Goal: Use online tool/utility: Utilize a website feature to perform a specific function

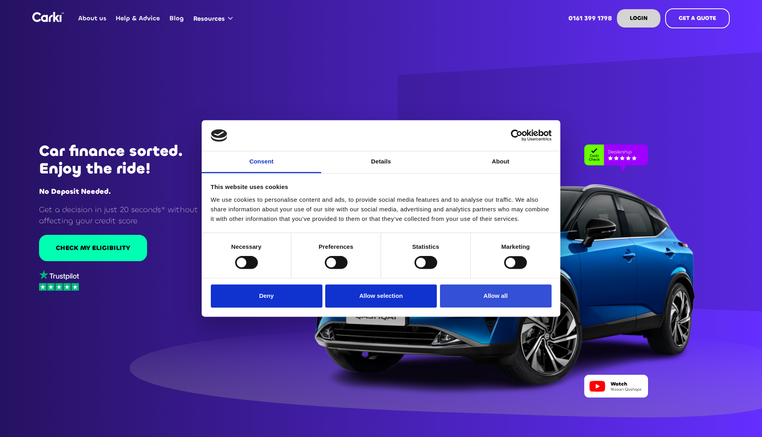
click at [523, 298] on button "Allow all" at bounding box center [496, 295] width 112 height 23
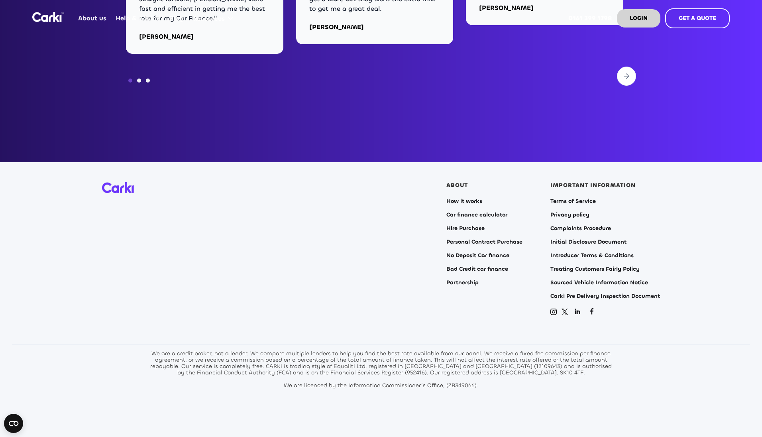
scroll to position [3227, 0]
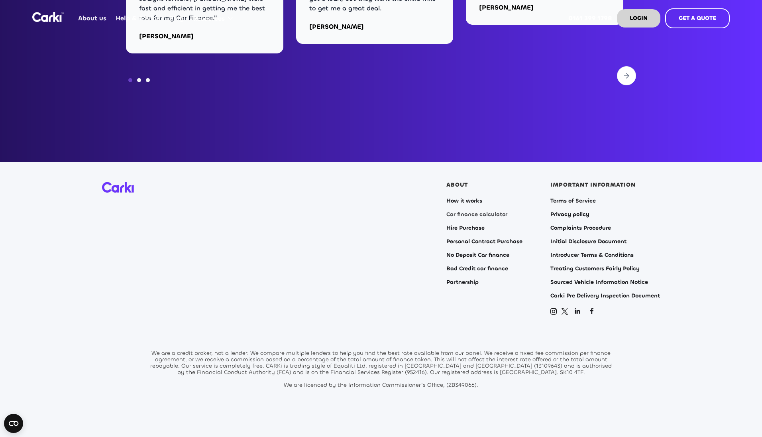
click at [493, 211] on link "Car finance calculator" at bounding box center [476, 214] width 61 height 6
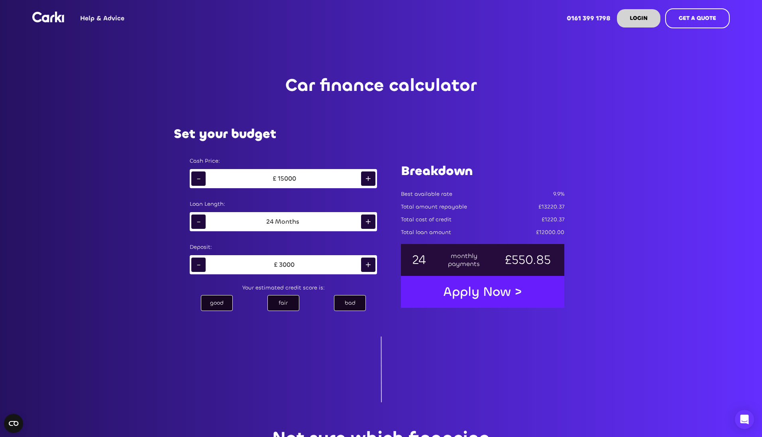
drag, startPoint x: 201, startPoint y: 180, endPoint x: 227, endPoint y: 179, distance: 25.9
click at [268, 176] on div "- £ 15000 +" at bounding box center [283, 178] width 187 height 19
click at [196, 176] on div "-" at bounding box center [198, 178] width 14 height 14
click at [280, 304] on div "fair" at bounding box center [283, 303] width 32 height 16
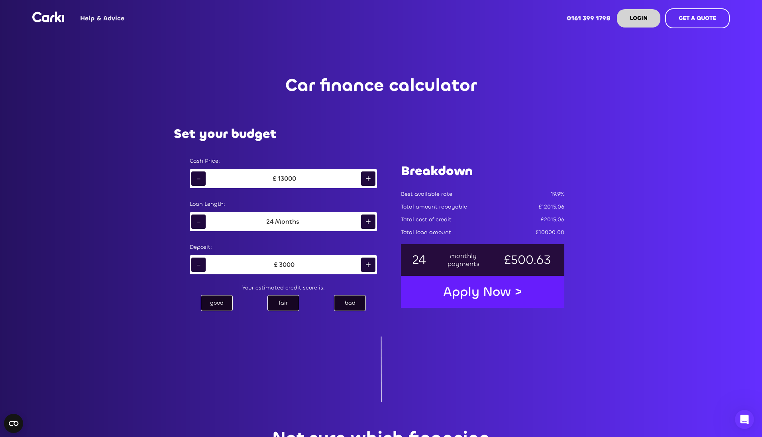
click at [214, 302] on div "good" at bounding box center [217, 303] width 32 height 16
click at [207, 298] on div "good" at bounding box center [217, 303] width 32 height 16
click at [292, 304] on div "fair" at bounding box center [283, 303] width 32 height 16
click at [354, 303] on div "bad" at bounding box center [350, 303] width 32 height 16
click at [256, 286] on div "Your estimated credit score is:" at bounding box center [283, 287] width 203 height 11
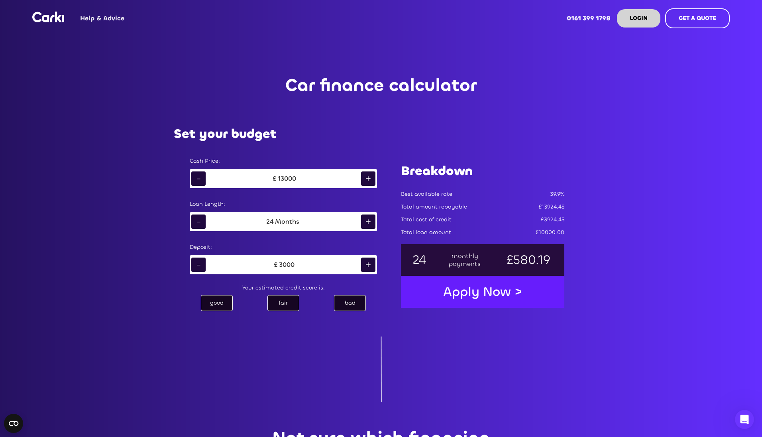
click at [271, 300] on div "fair" at bounding box center [283, 303] width 32 height 16
click at [323, 338] on div at bounding box center [381, 369] width 558 height 66
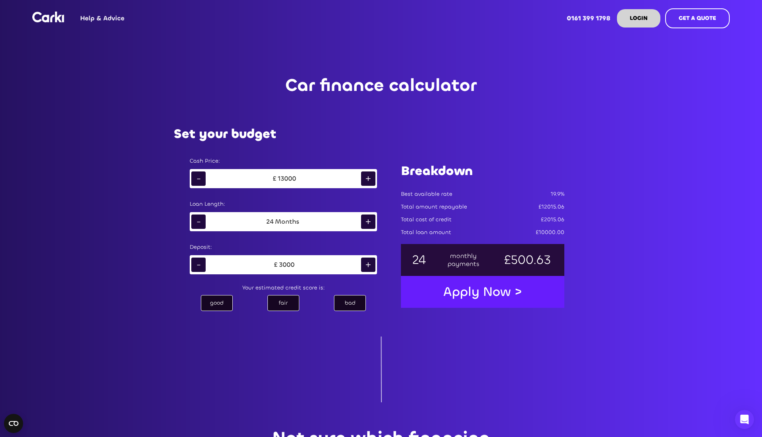
click at [339, 304] on div "bad" at bounding box center [350, 303] width 32 height 16
click at [489, 291] on div "Apply Now >" at bounding box center [482, 291] width 95 height 25
